Goal: Task Accomplishment & Management: Complete application form

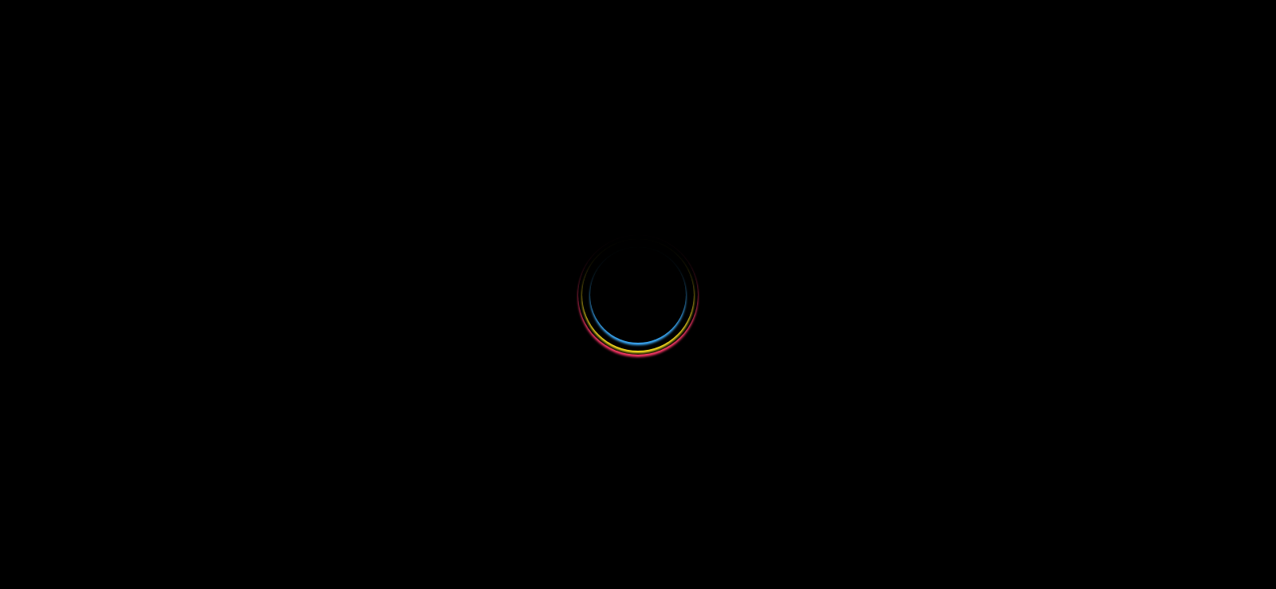
select select
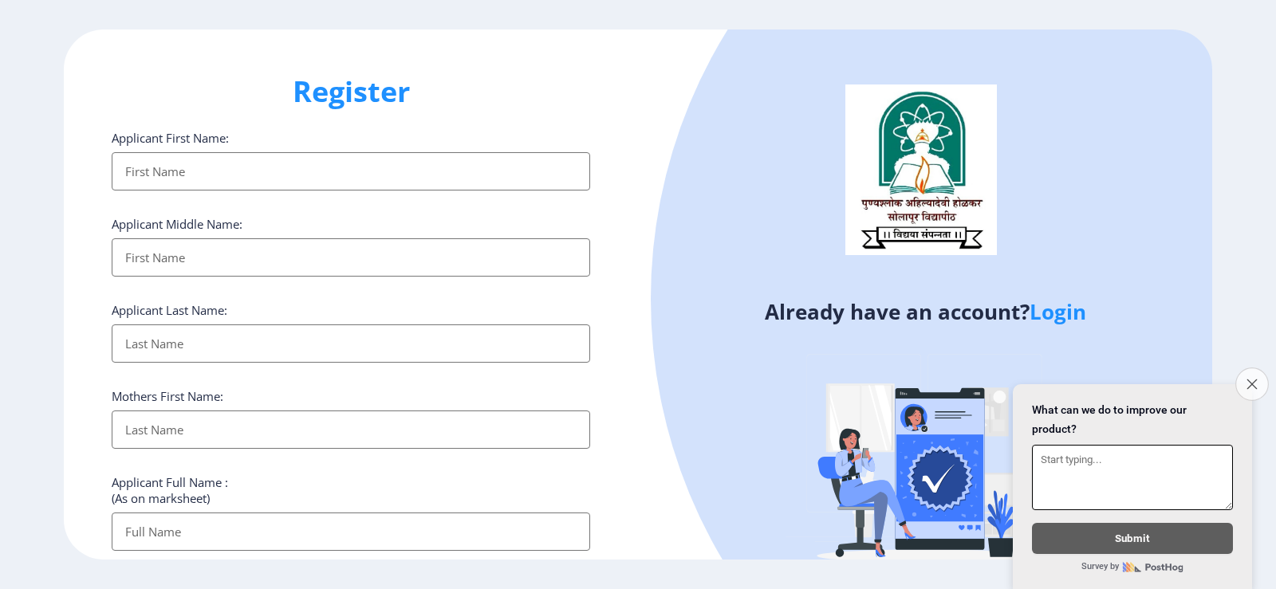
click at [1247, 380] on icon "Close survey" at bounding box center [1251, 384] width 10 height 10
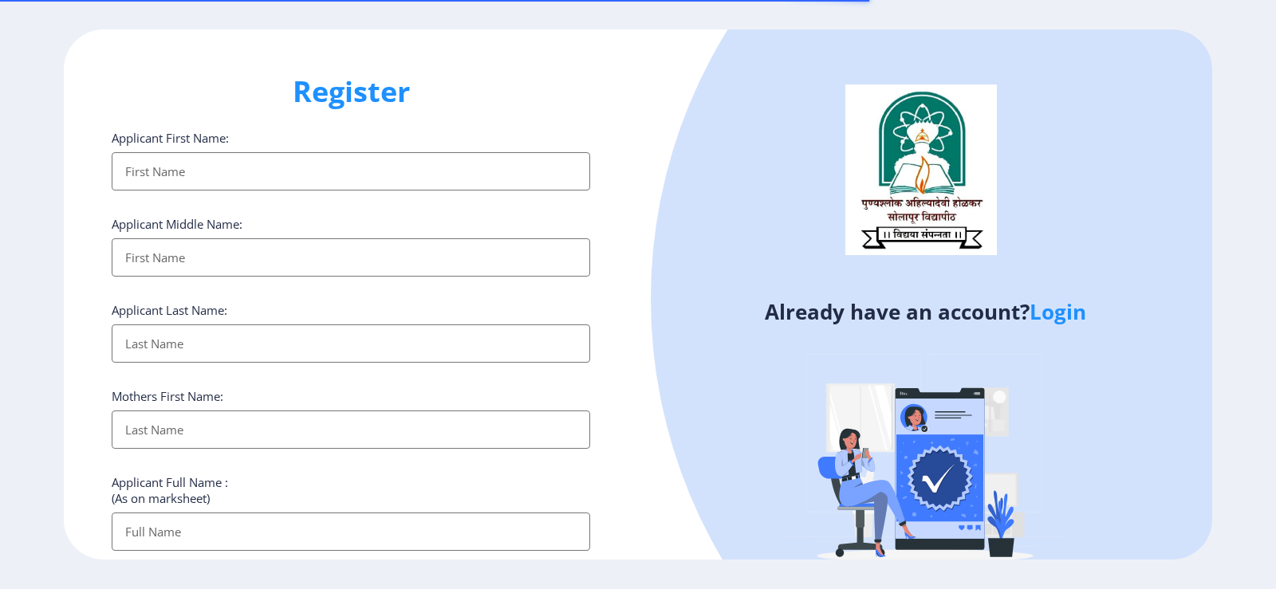
select select
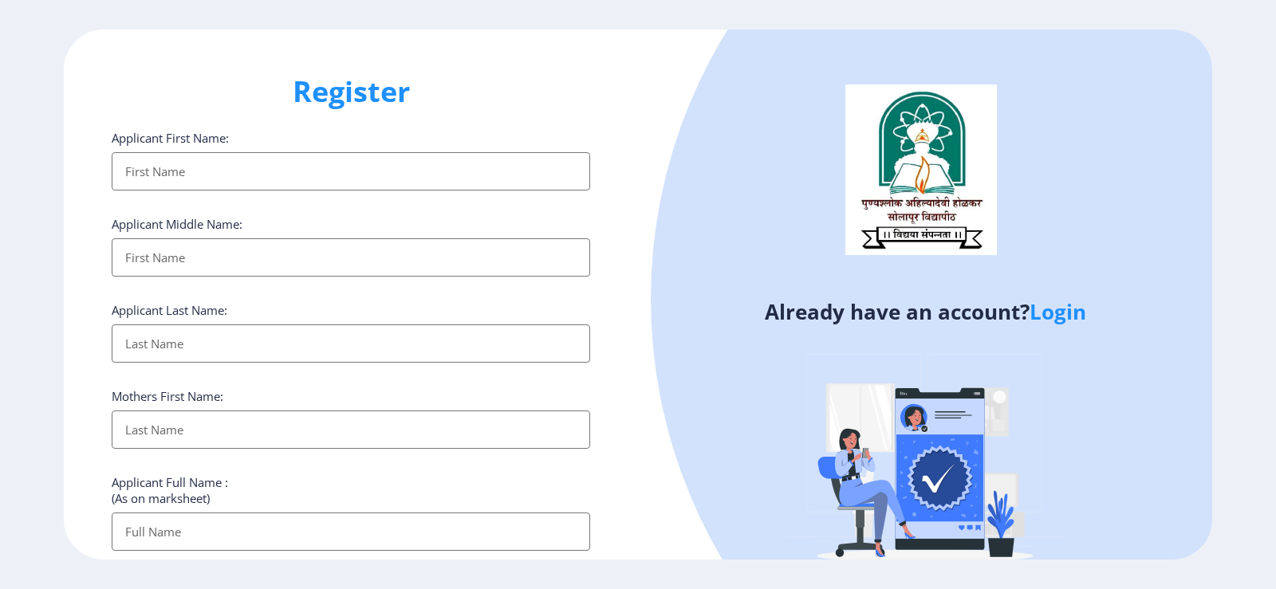
click at [1070, 317] on link "Login" at bounding box center [1058, 311] width 57 height 29
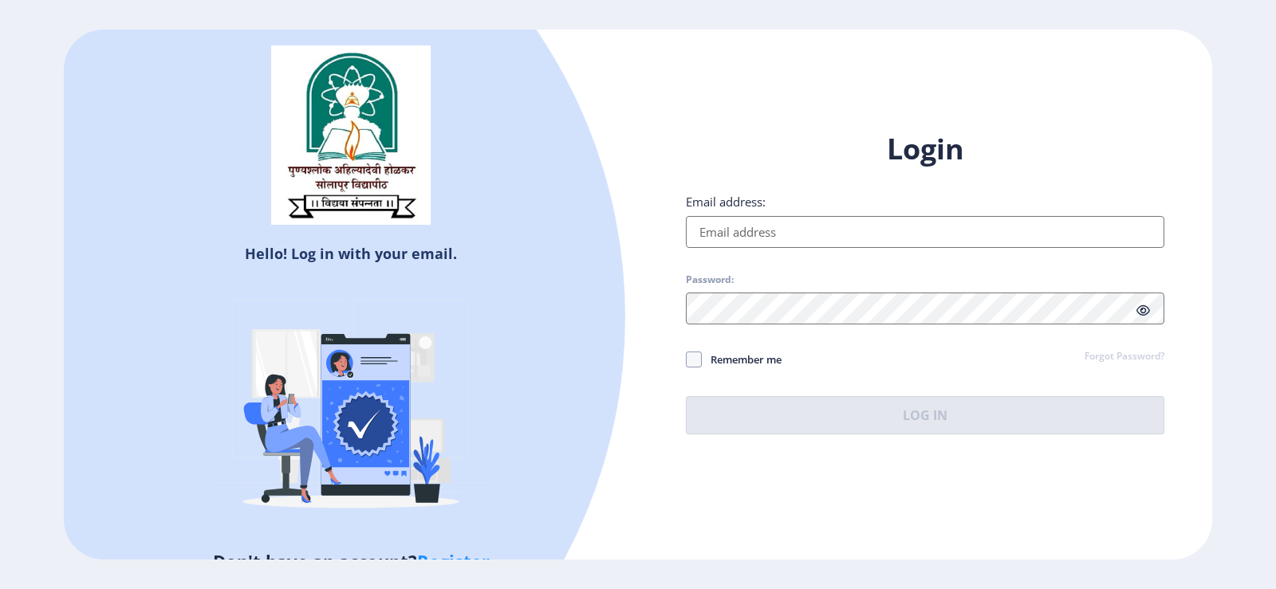
select select
